Goal: Check status: Check status

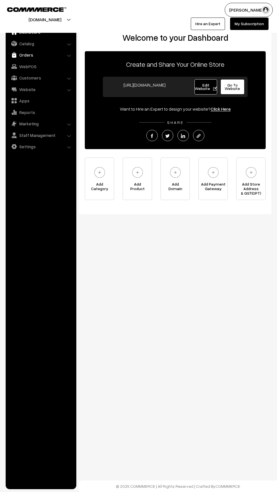
click at [25, 56] on link "Orders" at bounding box center [40, 55] width 67 height 10
click at [36, 63] on link "Orders" at bounding box center [46, 63] width 56 height 6
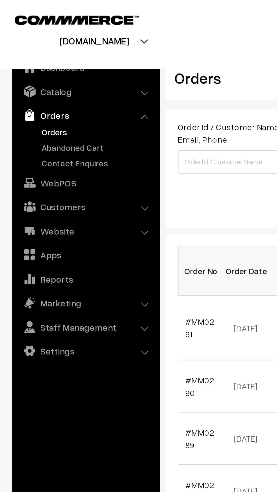
click at [23, 63] on link "Orders" at bounding box center [46, 63] width 56 height 6
click at [23, 72] on link "Abandoned Cart" at bounding box center [46, 70] width 56 height 6
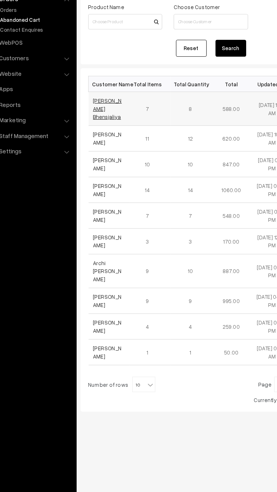
click at [91, 134] on link "[PERSON_NAME] Bhensjaliya" at bounding box center [99, 136] width 21 height 17
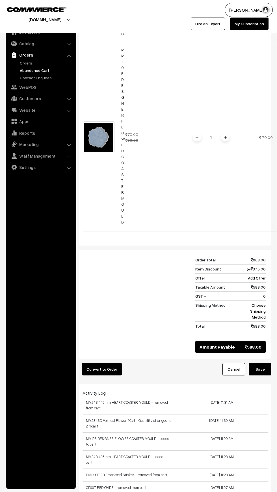
scroll to position [968, 0]
